Goal: Information Seeking & Learning: Learn about a topic

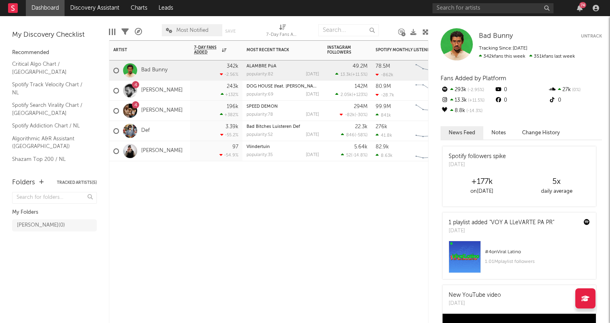
click at [264, 229] on div "Artist Notifications 7-Day Fans Added WoW % Change Most Recent Track Popularity…" at bounding box center [268, 181] width 319 height 283
click at [271, 188] on div "Artist Notifications 7-Day Fans Added WoW % Change Most Recent Track Popularity…" at bounding box center [268, 181] width 319 height 283
click at [307, 155] on div "[DATE]" at bounding box center [312, 155] width 13 height 4
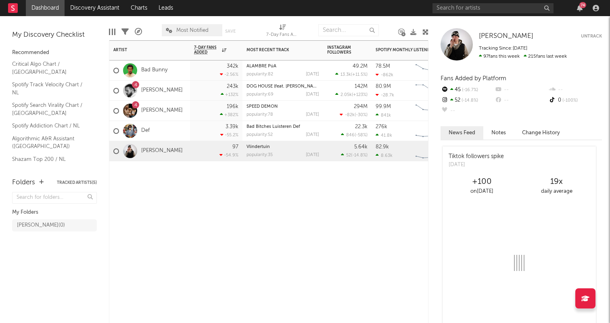
click at [319, 165] on div at bounding box center [282, 173] width 81 height 24
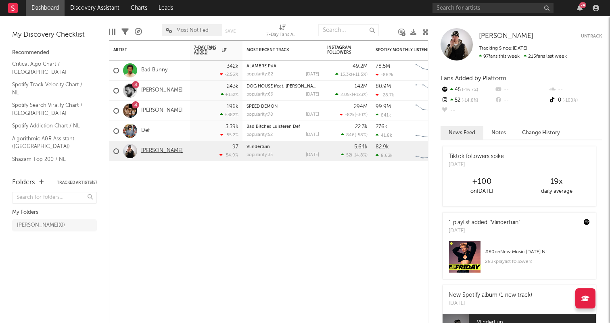
click at [148, 149] on link "[PERSON_NAME]" at bounding box center [162, 151] width 42 height 7
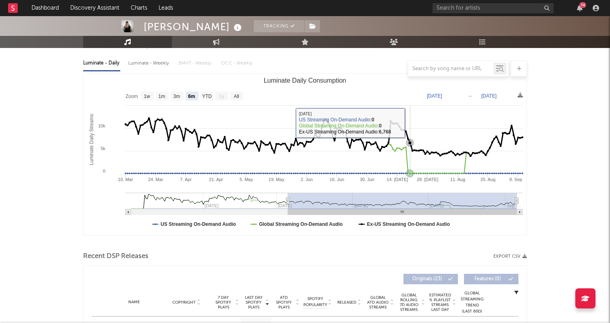
scroll to position [83, 0]
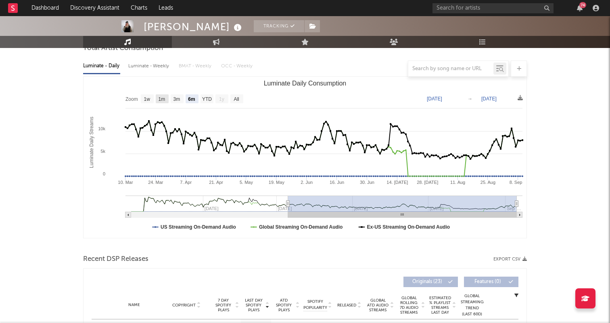
click at [158, 98] on text "1m" at bounding box center [161, 99] width 7 height 6
select select "1m"
type input "[DATE]"
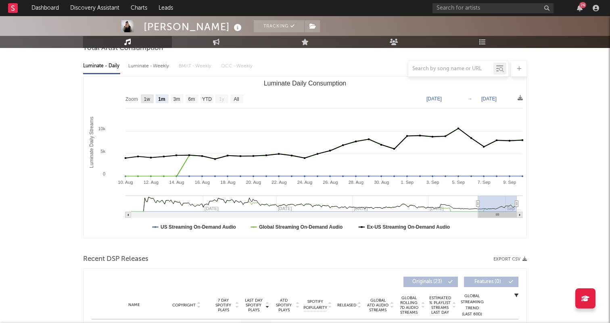
click at [143, 98] on rect "Luminate Daily Consumption" at bounding box center [147, 98] width 13 height 9
select select "1w"
type input "[DATE]"
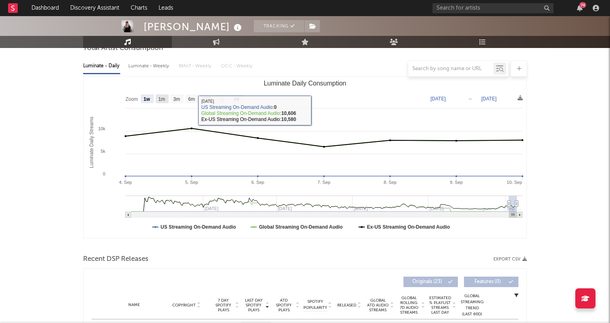
click at [159, 98] on text "1m" at bounding box center [161, 99] width 7 height 6
select select "1m"
type input "[DATE]"
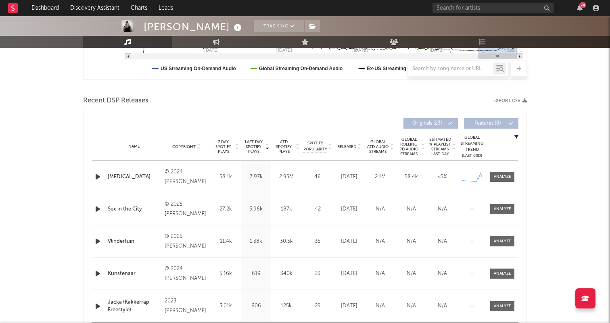
scroll to position [243, 0]
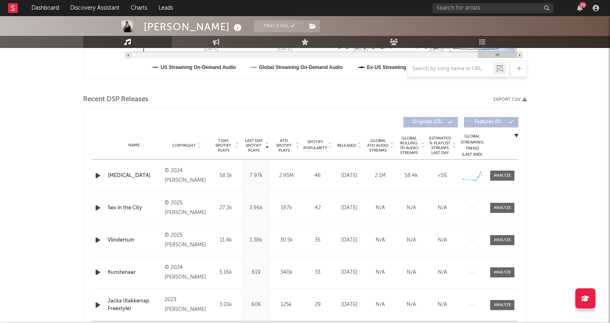
click at [225, 177] on div "58.1k" at bounding box center [225, 176] width 26 height 8
drag, startPoint x: 218, startPoint y: 173, endPoint x: 241, endPoint y: 174, distance: 23.0
click at [241, 174] on div "Name [MEDICAL_DATA] Copyright © 2024 [PERSON_NAME] Label [PERSON_NAME] St Album…" at bounding box center [305, 176] width 427 height 32
click at [241, 174] on div "Last Day Spotify Plays 7.97k" at bounding box center [256, 176] width 30 height 32
drag, startPoint x: 229, startPoint y: 175, endPoint x: 212, endPoint y: 175, distance: 16.9
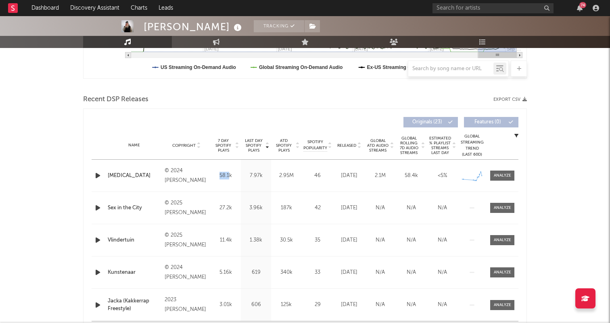
click at [213, 175] on div "58.1k" at bounding box center [225, 176] width 26 height 8
click at [212, 175] on div "58.1k" at bounding box center [225, 176] width 26 height 8
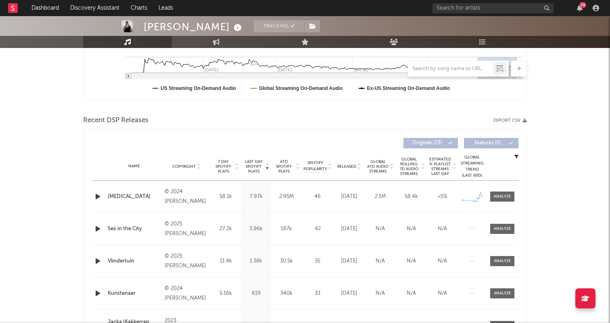
scroll to position [164, 0]
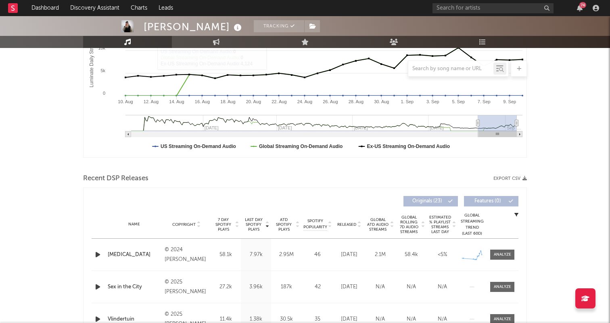
click at [12, 13] on link at bounding box center [13, 8] width 10 height 16
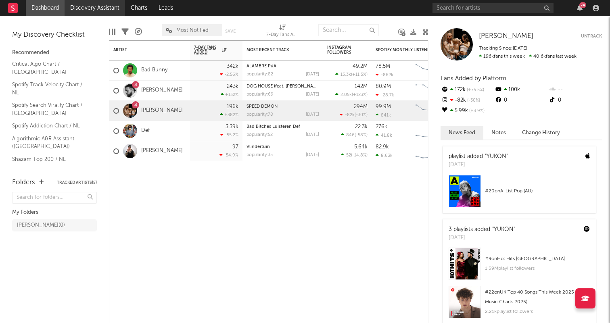
click at [93, 6] on link "Discovery Assistant" at bounding box center [95, 8] width 60 height 16
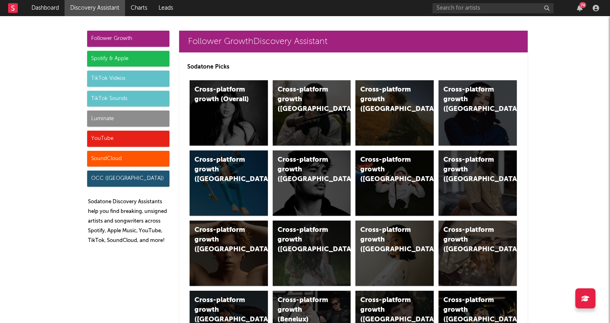
click at [121, 85] on div "TikTok Videos" at bounding box center [128, 79] width 82 height 16
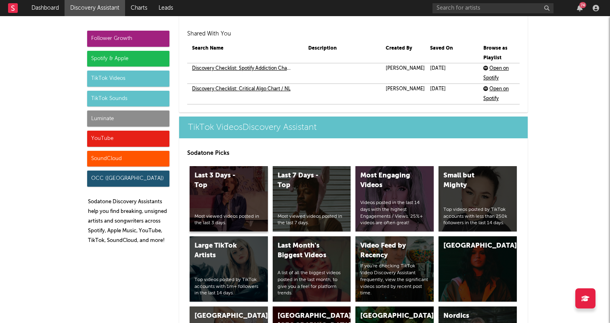
scroll to position [1926, 0]
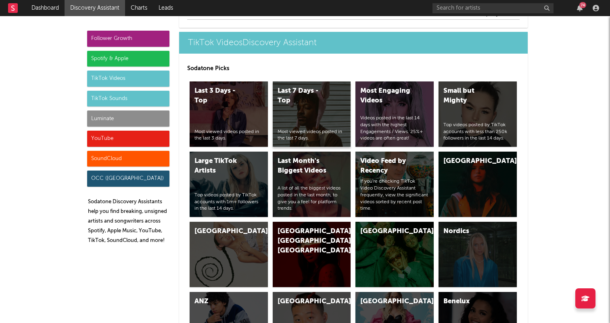
click at [320, 100] on div "Last 7 Days - Top" at bounding box center [304, 95] width 55 height 19
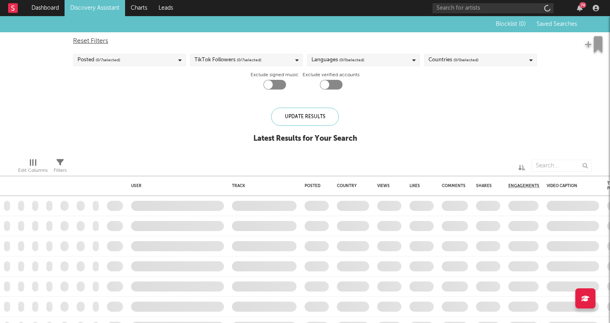
checkbox input "true"
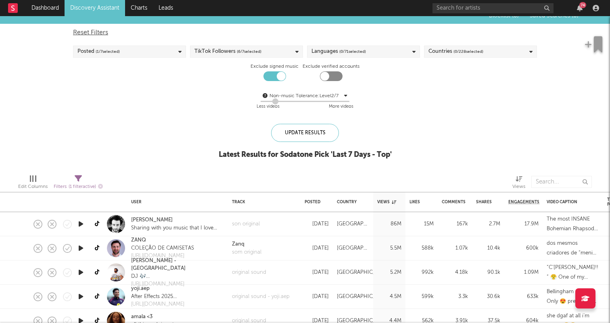
click at [467, 44] on div "Reset Filters Posted ( 1 / 7 selected) TikTok Followers ( 6 / 7 selected) Langu…" at bounding box center [305, 70] width 472 height 92
click at [466, 47] on div "Countries ( 0 / 228 selected)" at bounding box center [455, 52] width 55 height 10
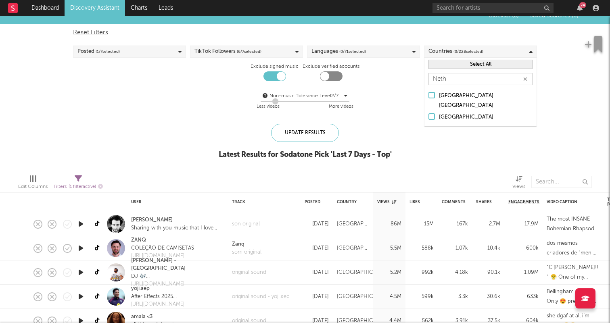
type input "Neth"
click at [466, 112] on div "[GEOGRAPHIC_DATA]" at bounding box center [486, 117] width 94 height 10
click at [428, 112] on input "[GEOGRAPHIC_DATA]" at bounding box center [428, 117] width 0 height 10
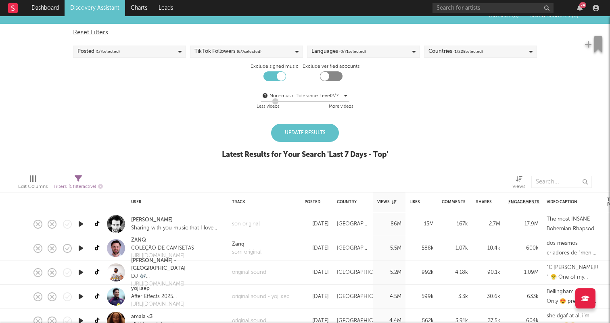
click at [308, 130] on div "Update Results" at bounding box center [305, 133] width 68 height 18
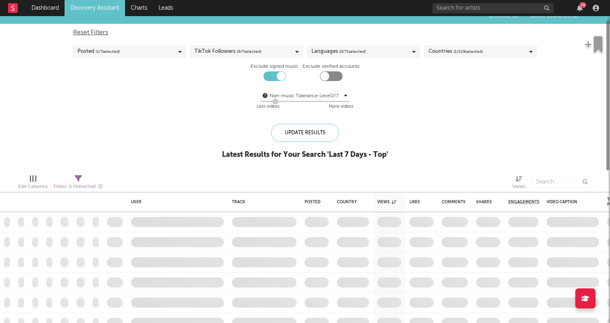
click at [374, 44] on div "Reset Filters Posted ( 1 / 7 selected) TikTok Followers ( 6 / 7 selected) Langu…" at bounding box center [305, 70] width 472 height 92
click at [365, 48] on span "( 0 / 71 selected)" at bounding box center [352, 52] width 27 height 10
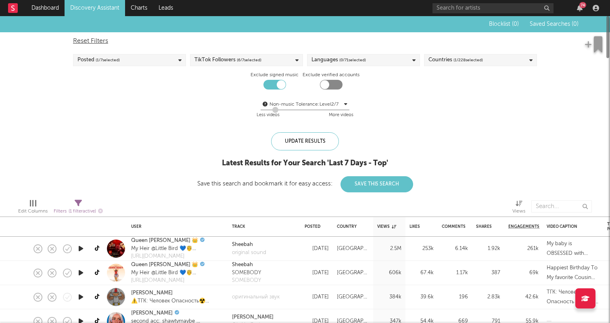
click at [351, 61] on span "( 0 / 71 selected)" at bounding box center [352, 60] width 27 height 10
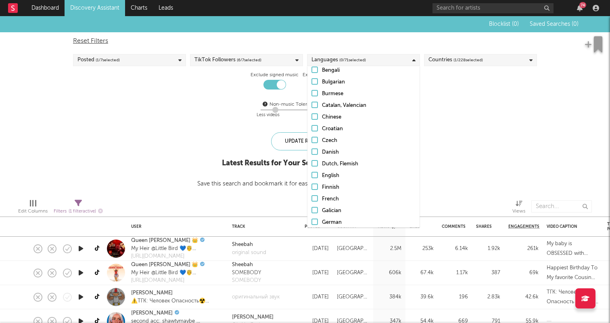
scroll to position [78, 0]
click at [339, 163] on div "Dutch, Flemish" at bounding box center [369, 163] width 94 height 10
click at [311, 163] on input "Dutch, Flemish" at bounding box center [311, 163] width 0 height 10
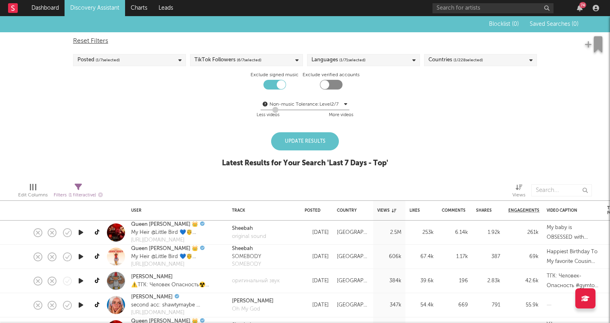
click at [456, 152] on div "Blocklist ( 0 ) Saved Searches ( 0 ) Reset Filters Posted ( 1 / 7 selected) Tik…" at bounding box center [305, 96] width 610 height 160
click at [270, 56] on div "TikTok Followers ( 6 / 7 selected)" at bounding box center [246, 60] width 113 height 12
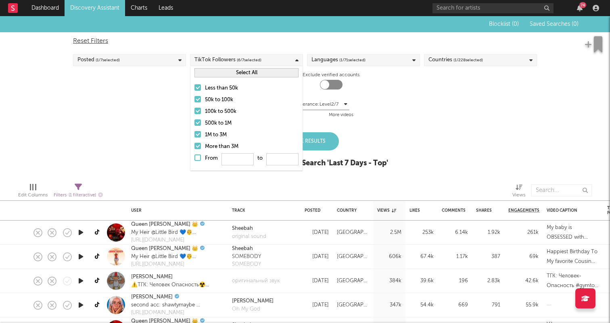
click at [197, 144] on div at bounding box center [197, 146] width 6 height 6
click at [194, 144] on input "More than 3M" at bounding box center [194, 147] width 0 height 10
click at [202, 137] on label "1M to 3M" at bounding box center [246, 135] width 104 height 10
click at [194, 137] on input "1M to 3M" at bounding box center [194, 135] width 0 height 10
click at [219, 112] on div "100k to 500k" at bounding box center [252, 112] width 94 height 10
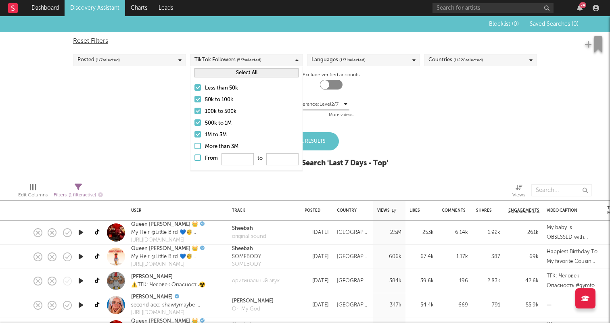
click at [194, 112] on input "100k to 500k" at bounding box center [194, 112] width 0 height 10
click at [215, 123] on div "500k to 1M" at bounding box center [252, 124] width 94 height 10
click at [194, 123] on input "500k to 1M" at bounding box center [194, 124] width 0 height 10
click at [215, 106] on div "Less than 50k 50k to 100k 100k to 500k 500k to 1M 1M to 3M More than 3M From to" at bounding box center [246, 124] width 112 height 91
click at [222, 98] on div "50k to 100k" at bounding box center [252, 100] width 94 height 10
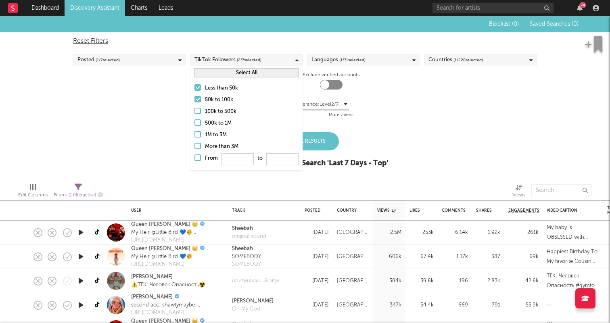
click at [194, 98] on input "50k to 100k" at bounding box center [194, 100] width 0 height 10
click at [375, 93] on div "Reset Filters Posted ( 1 / 7 selected) TikTok Followers ( 1 / 7 selected) Langu…" at bounding box center [305, 78] width 472 height 92
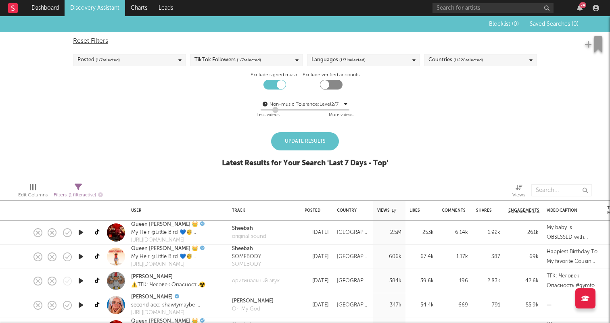
click at [302, 139] on div "Update Results" at bounding box center [305, 141] width 68 height 18
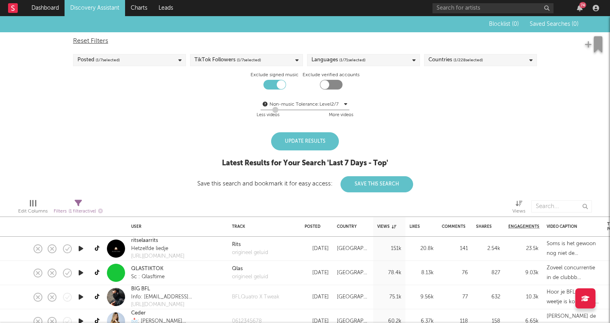
click at [289, 144] on div "Update Results" at bounding box center [305, 141] width 68 height 18
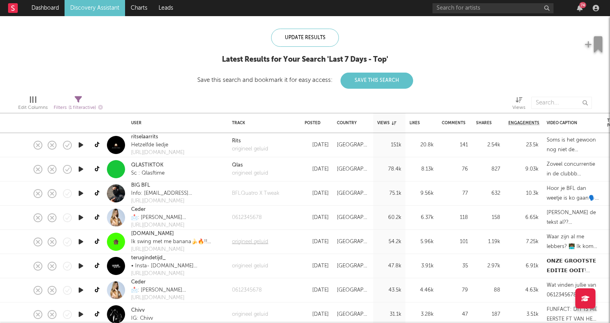
click at [235, 243] on div "origineel geluid" at bounding box center [250, 242] width 36 height 8
click at [152, 7] on link "Charts" at bounding box center [139, 8] width 28 height 16
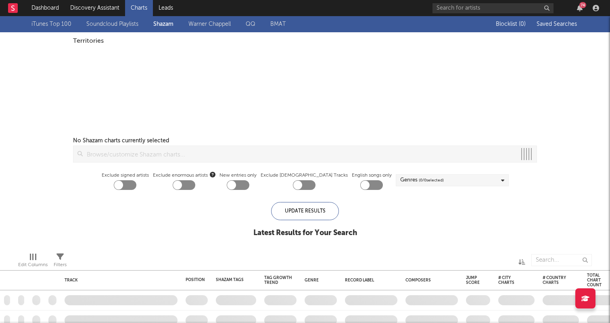
checkbox input "true"
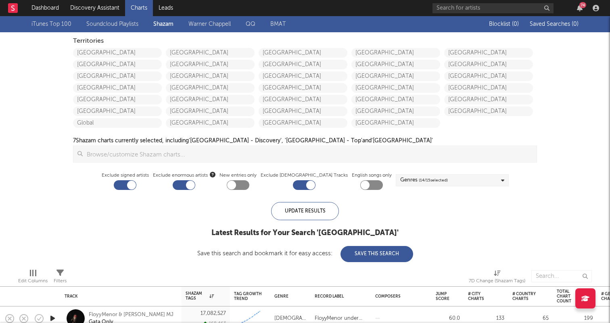
click at [162, 29] on div "iTunes Top 100 Soundcloud Playlists [PERSON_NAME] QQ BMAT" at bounding box center [165, 24] width 269 height 10
click at [401, 104] on link "[GEOGRAPHIC_DATA]" at bounding box center [395, 100] width 89 height 10
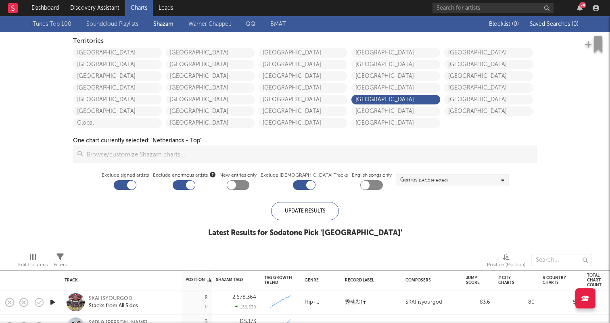
click at [418, 183] on span "( 14 / 15 selected)" at bounding box center [432, 180] width 29 height 10
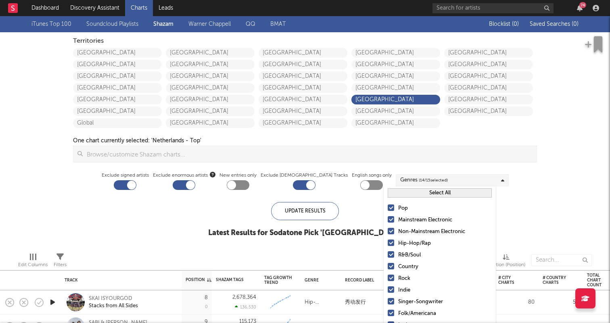
click at [418, 183] on span "( 14 / 15 selected)" at bounding box center [432, 180] width 29 height 10
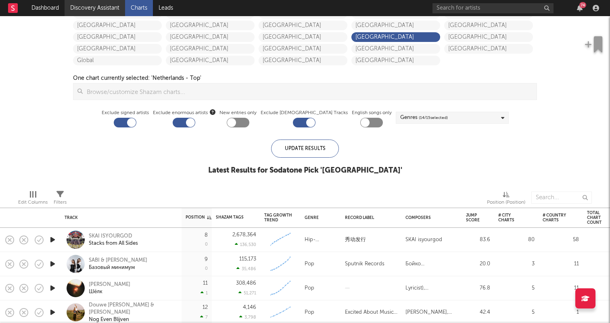
click at [103, 5] on link "Discovery Assistant" at bounding box center [95, 8] width 60 height 16
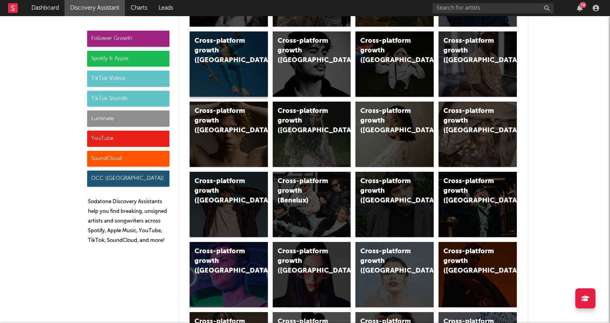
scroll to position [123, 0]
